Goal: Check status: Check status

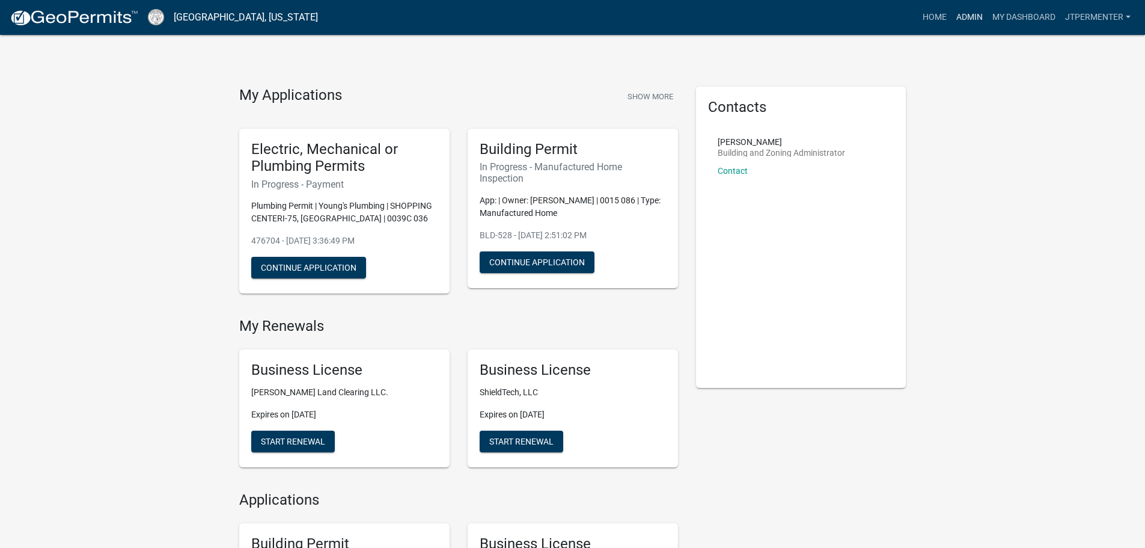
click at [967, 18] on link "Admin" at bounding box center [970, 17] width 36 height 23
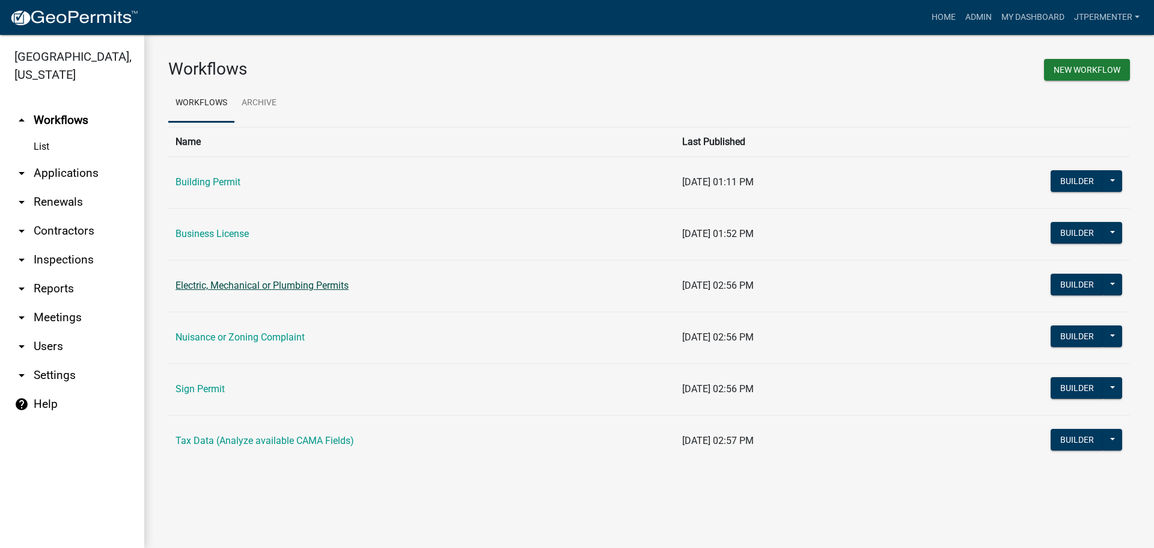
click at [239, 284] on link "Electric, Mechanical or Plumbing Permits" at bounding box center [262, 285] width 173 height 11
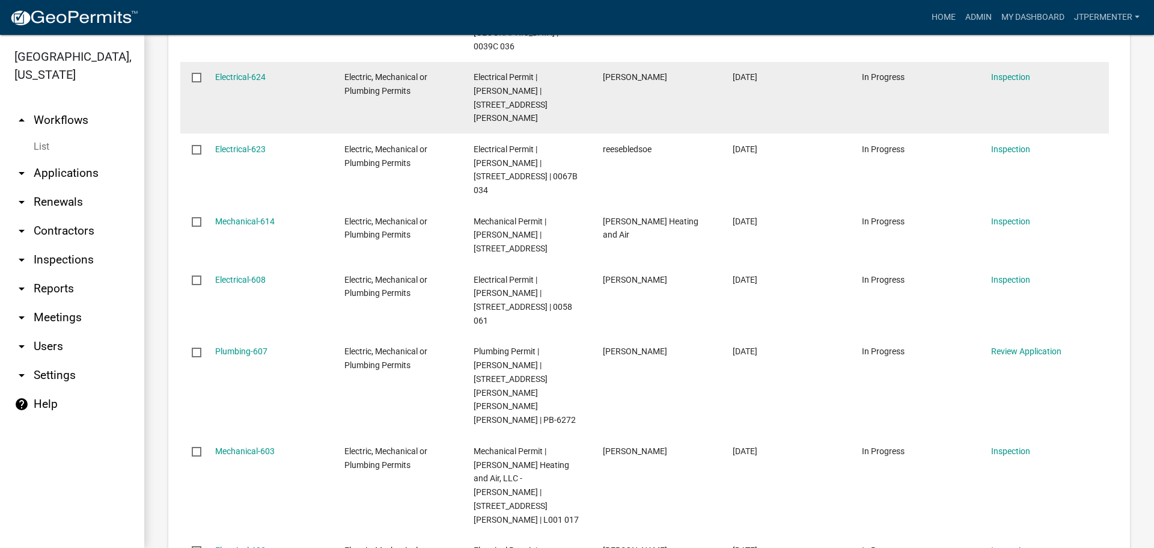
scroll to position [421, 0]
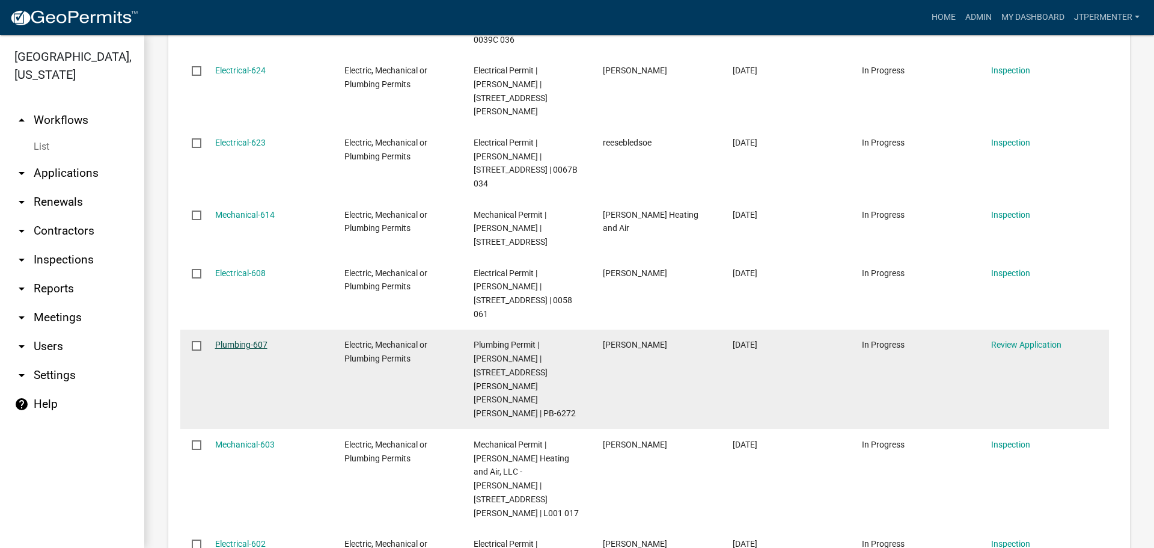
click at [247, 340] on link "Plumbing-607" at bounding box center [241, 345] width 52 height 10
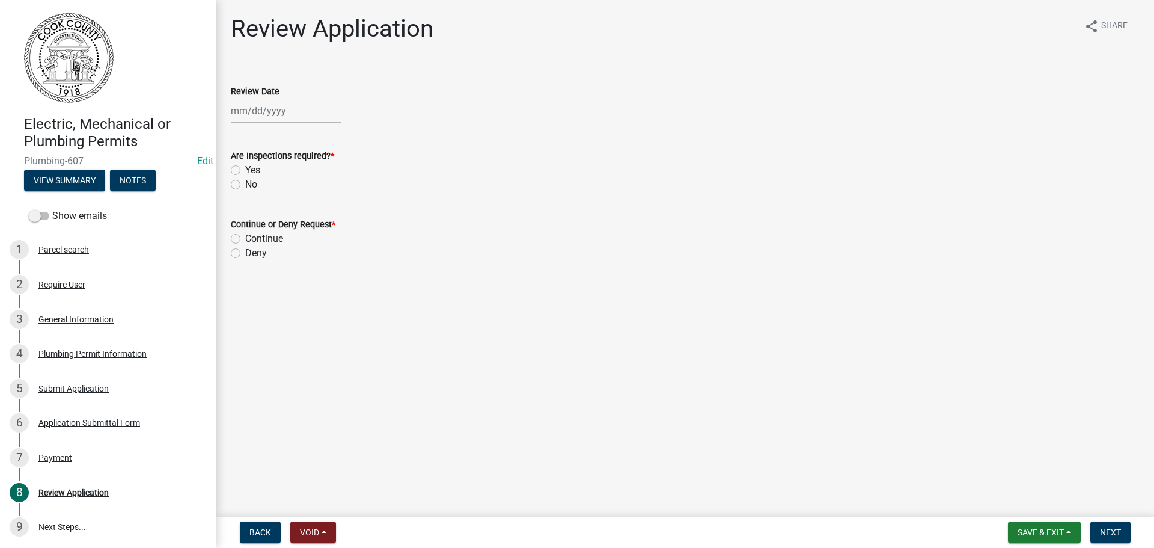
click at [257, 114] on div at bounding box center [286, 111] width 110 height 25
select select "9"
select select "2025"
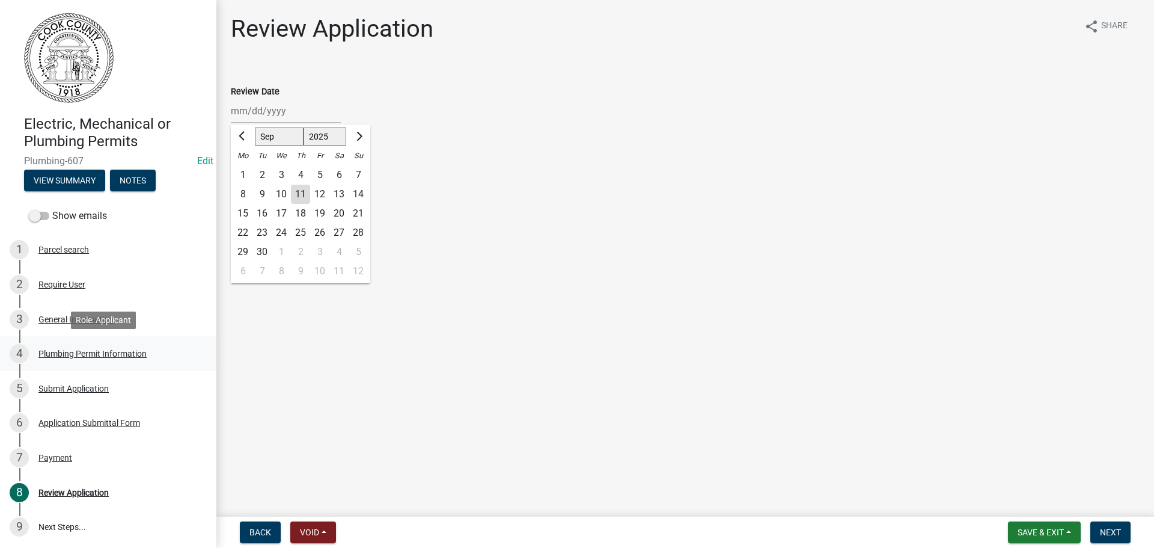
click at [113, 354] on div "Plumbing Permit Information" at bounding box center [92, 353] width 108 height 8
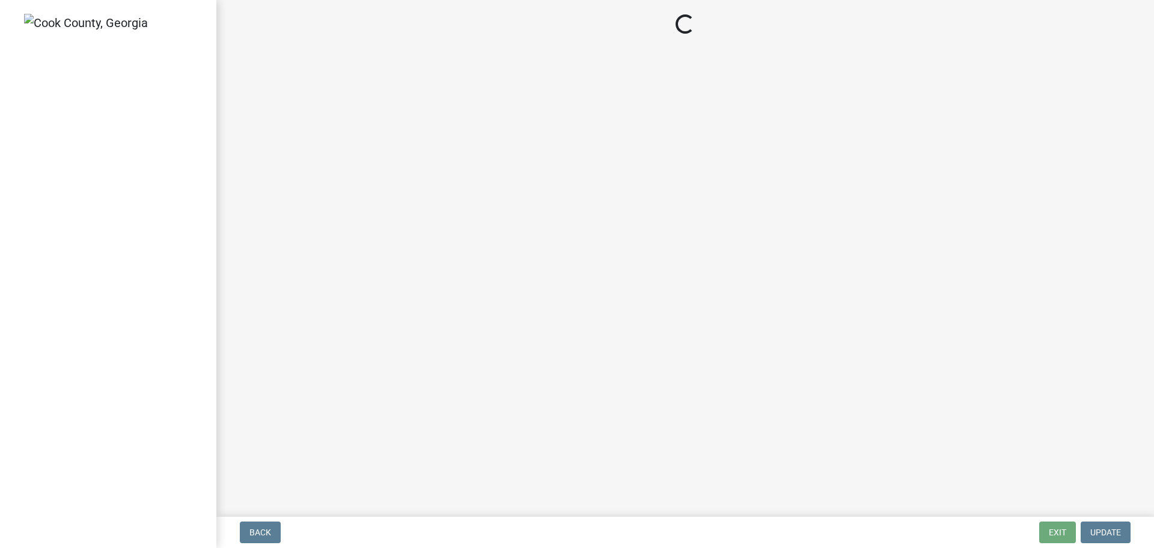
select select "99a32835-11ba-4368-9d1a-cbf1779c6d76"
